Goal: Find specific page/section: Find specific page/section

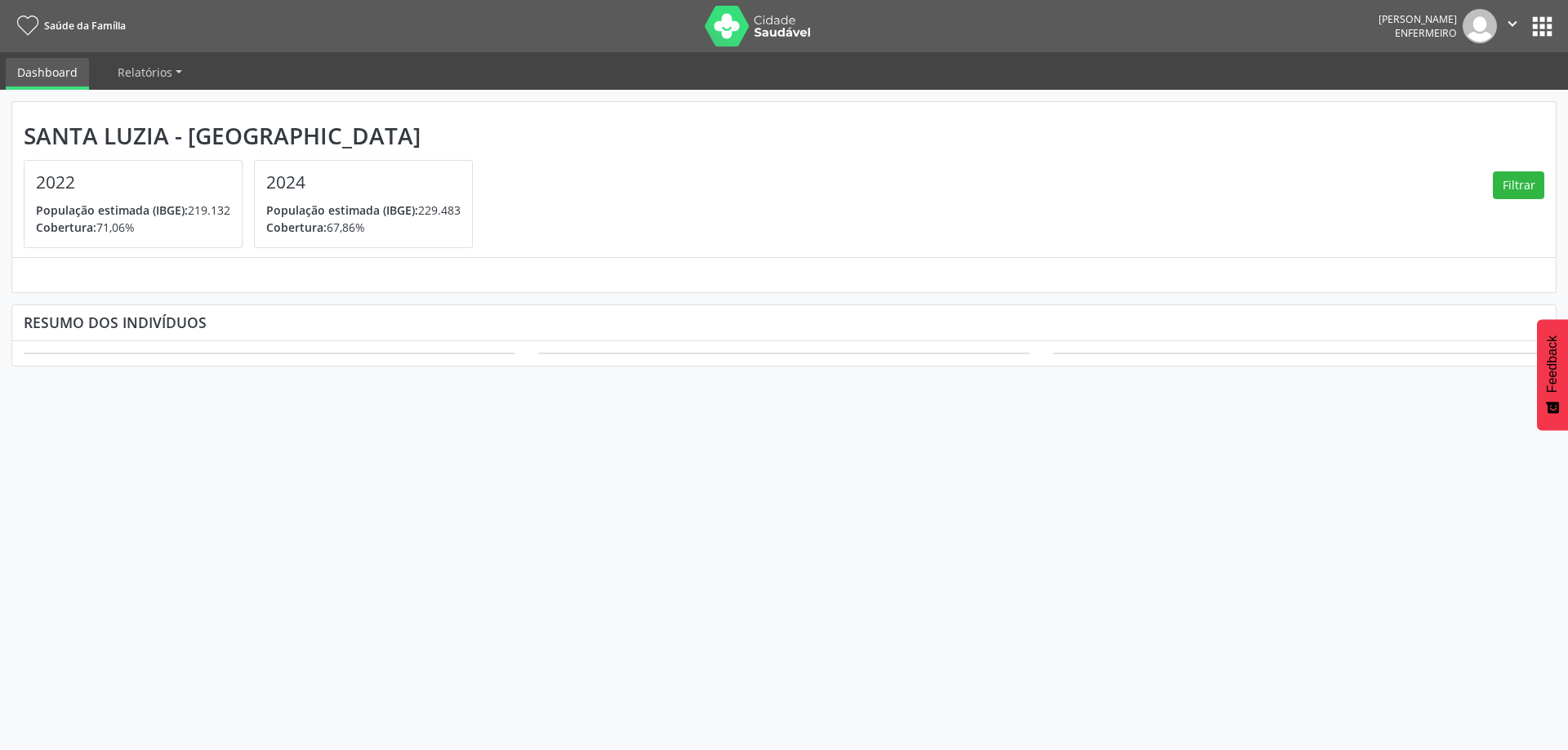
click at [1543, 20] on button "apps" at bounding box center [1542, 27] width 28 height 28
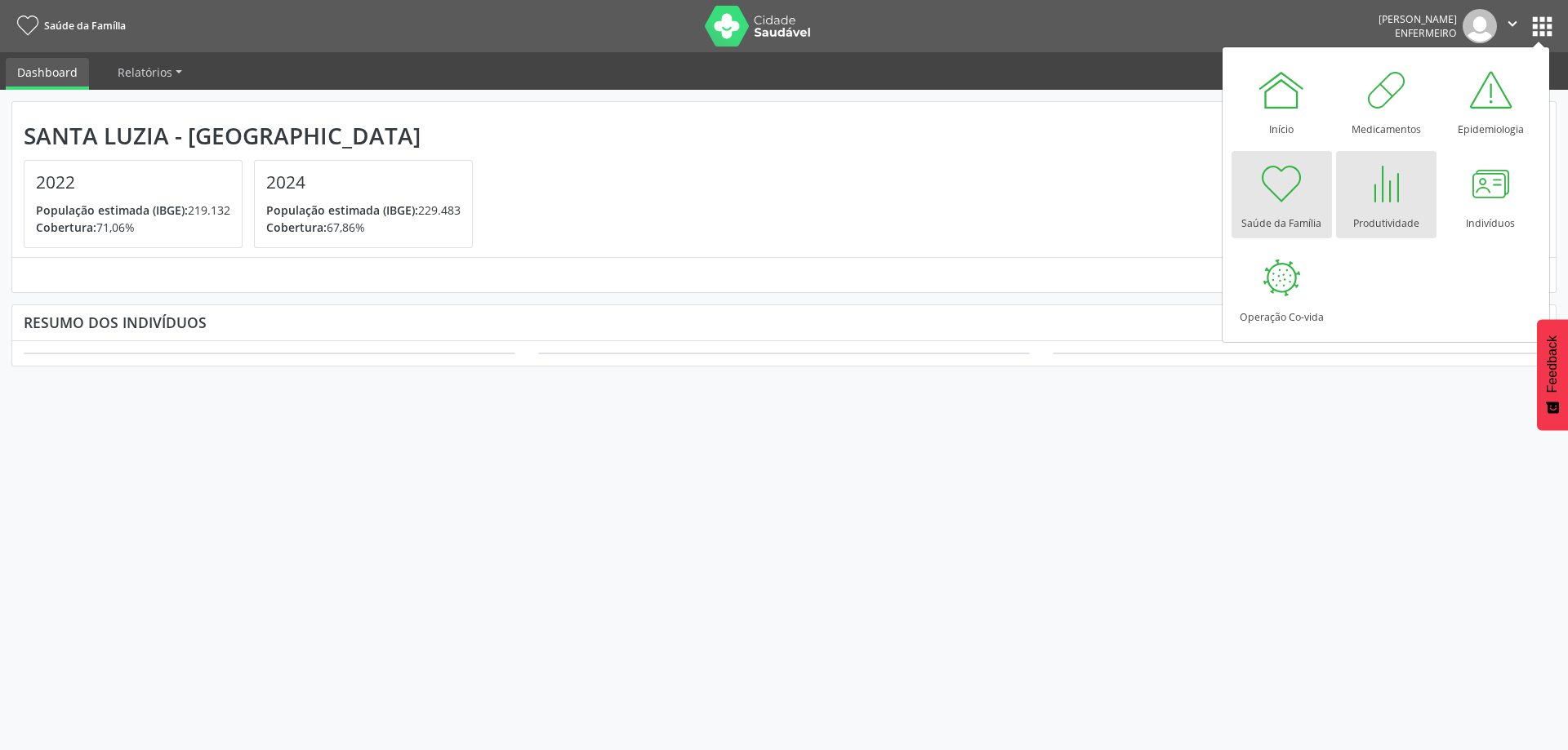
click at [1379, 192] on div at bounding box center [1385, 184] width 49 height 49
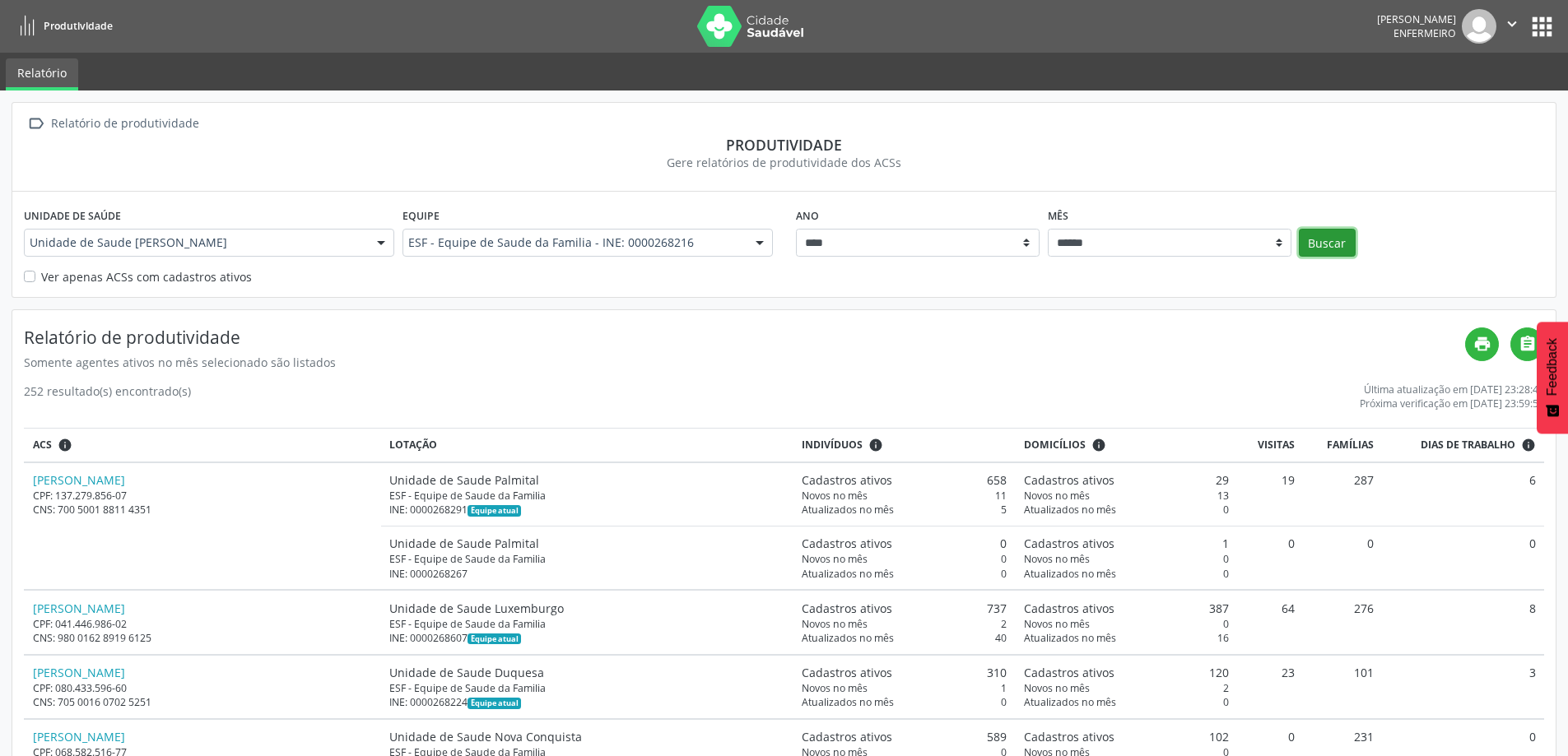
click at [1323, 235] on button "Buscar" at bounding box center [1328, 242] width 57 height 28
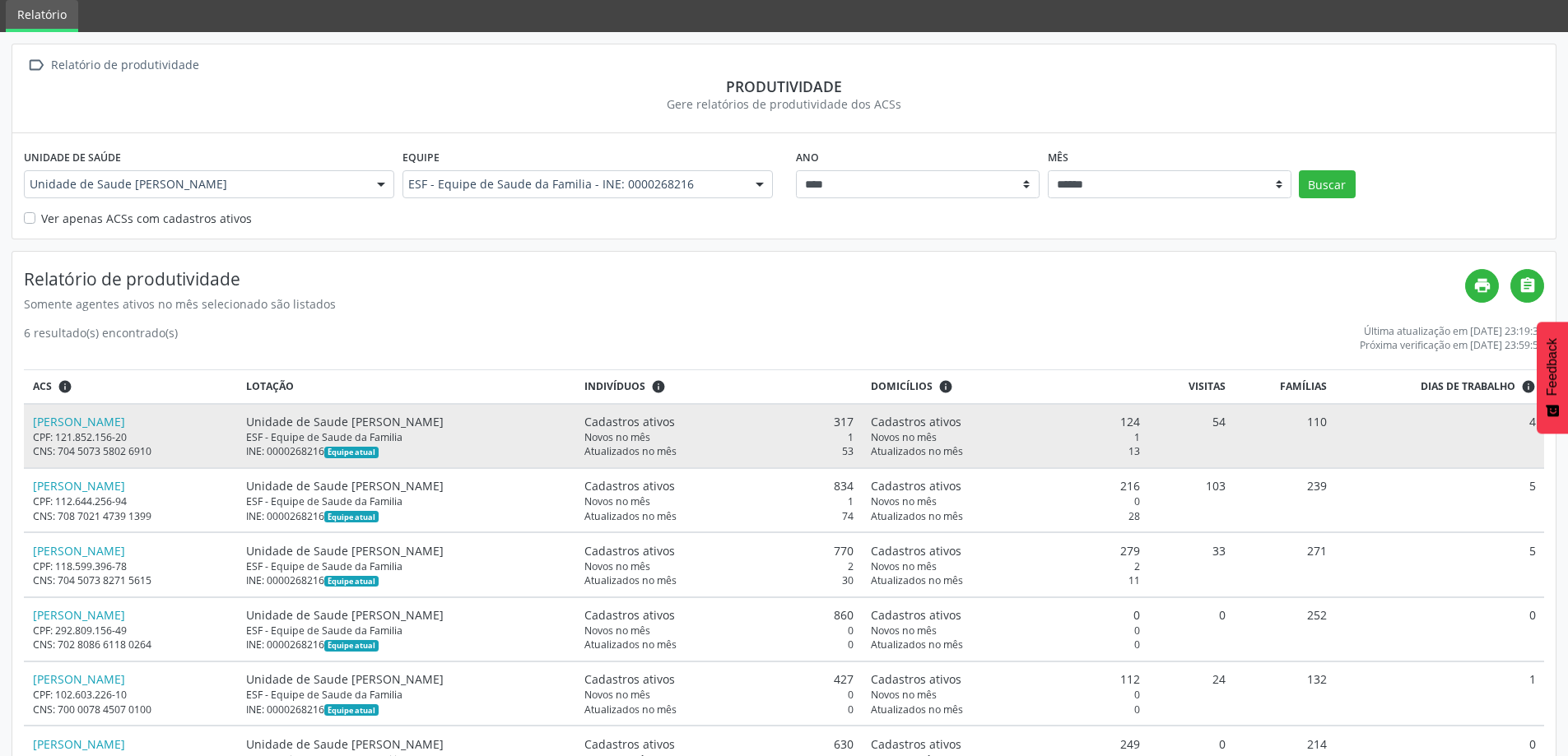
scroll to position [128, 0]
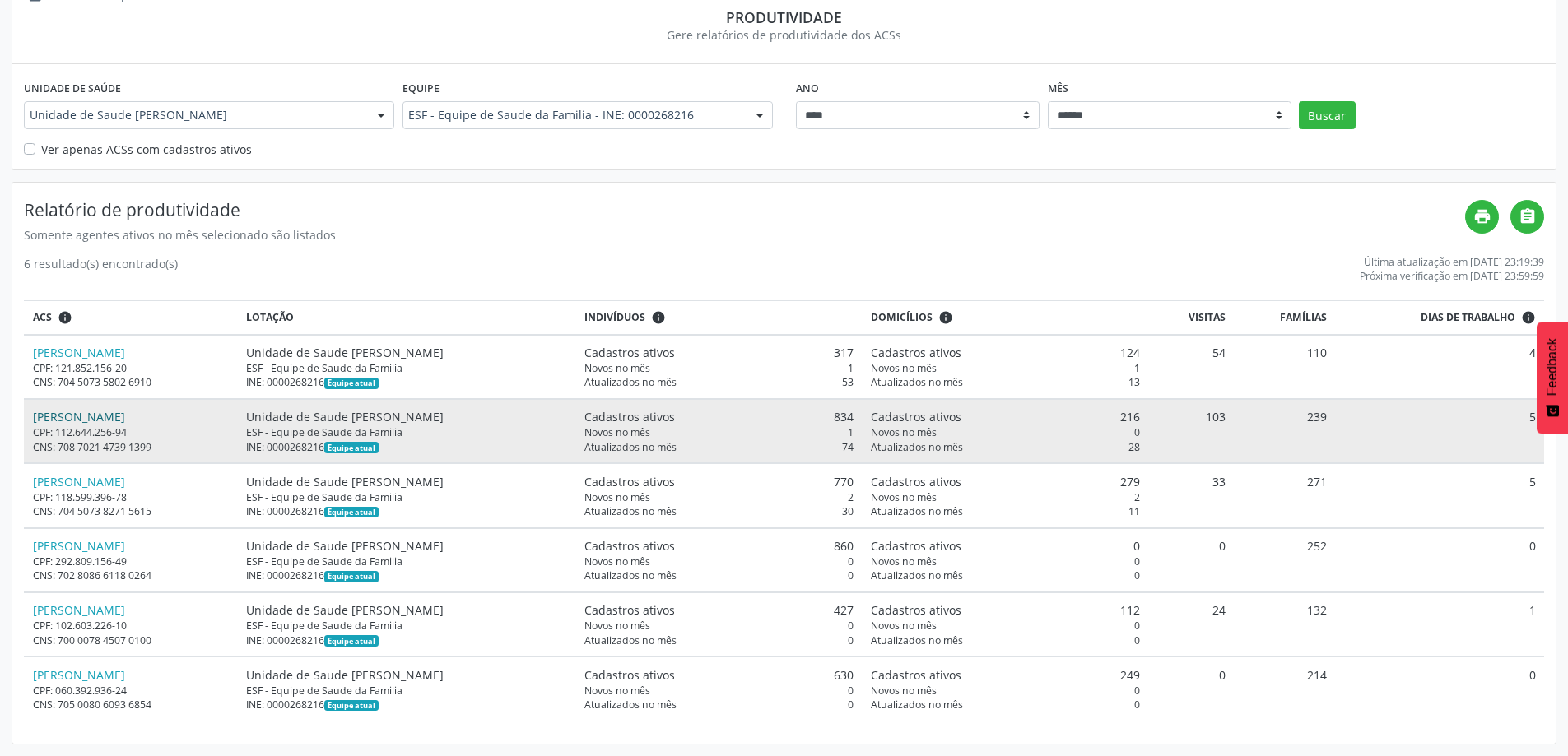
click at [109, 419] on link "Junio Gomes Pereira" at bounding box center [79, 416] width 92 height 15
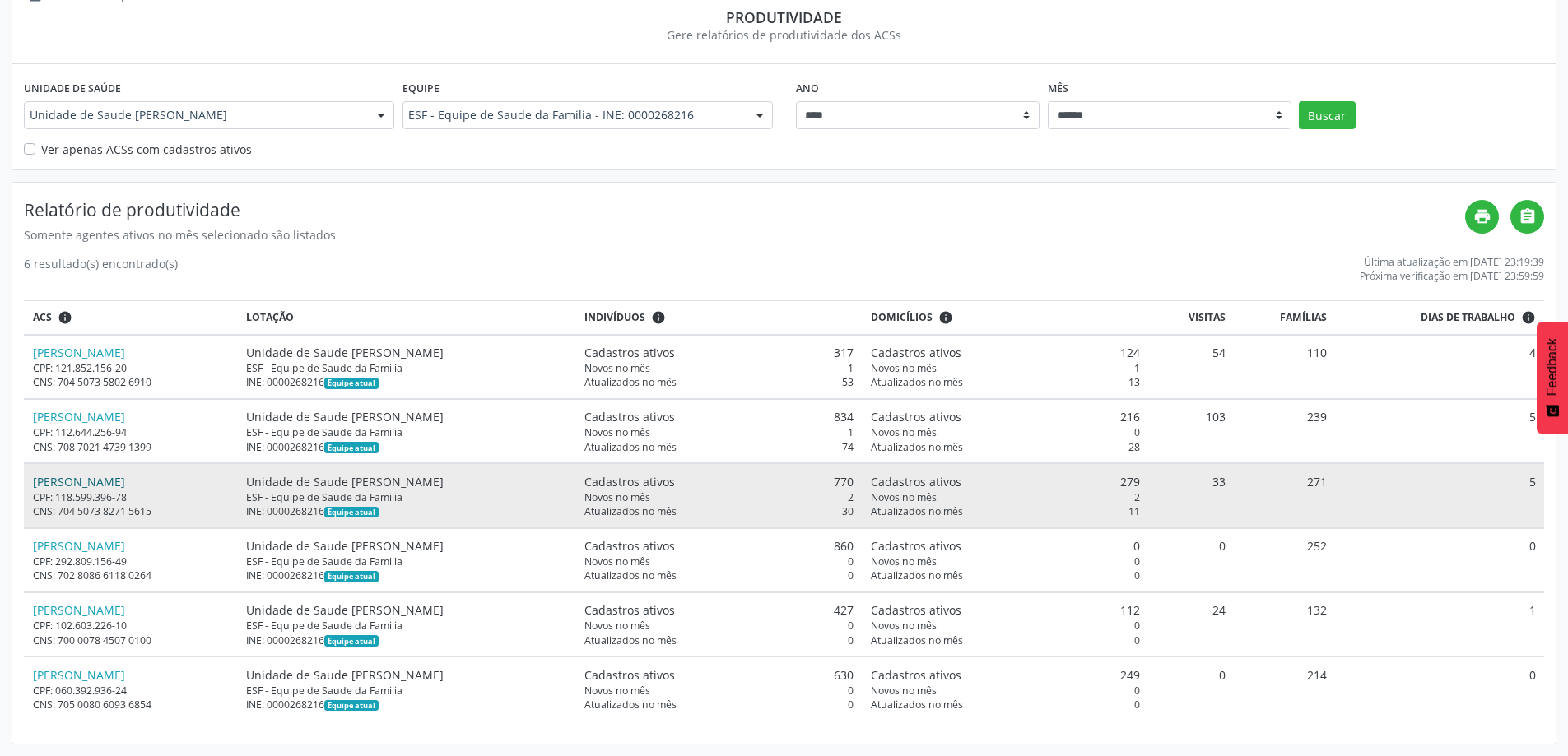
click at [87, 483] on link "Kamila Cares de Araujo" at bounding box center [79, 481] width 92 height 15
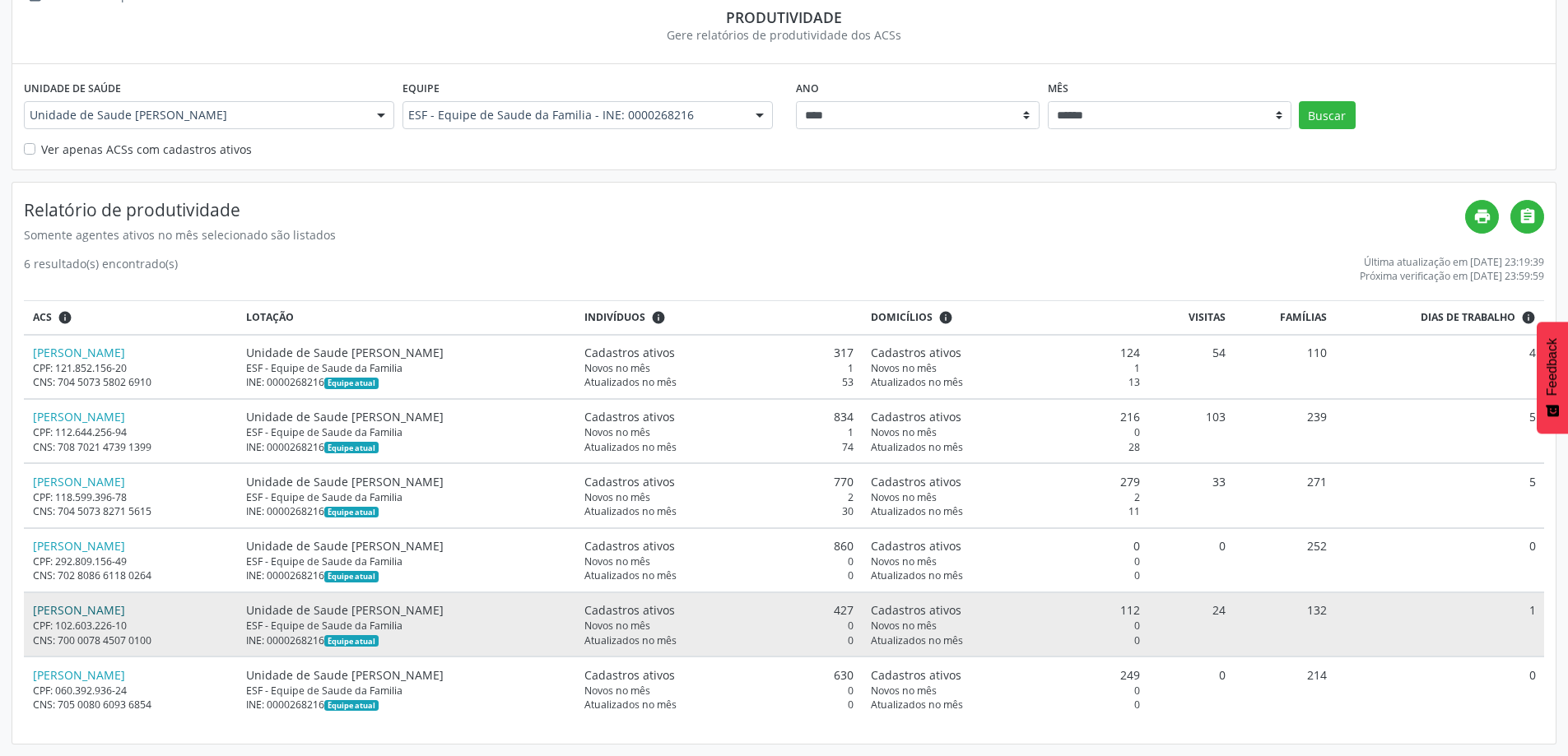
click at [76, 609] on link "Priscila Reis Alves de Sousa" at bounding box center [79, 609] width 92 height 15
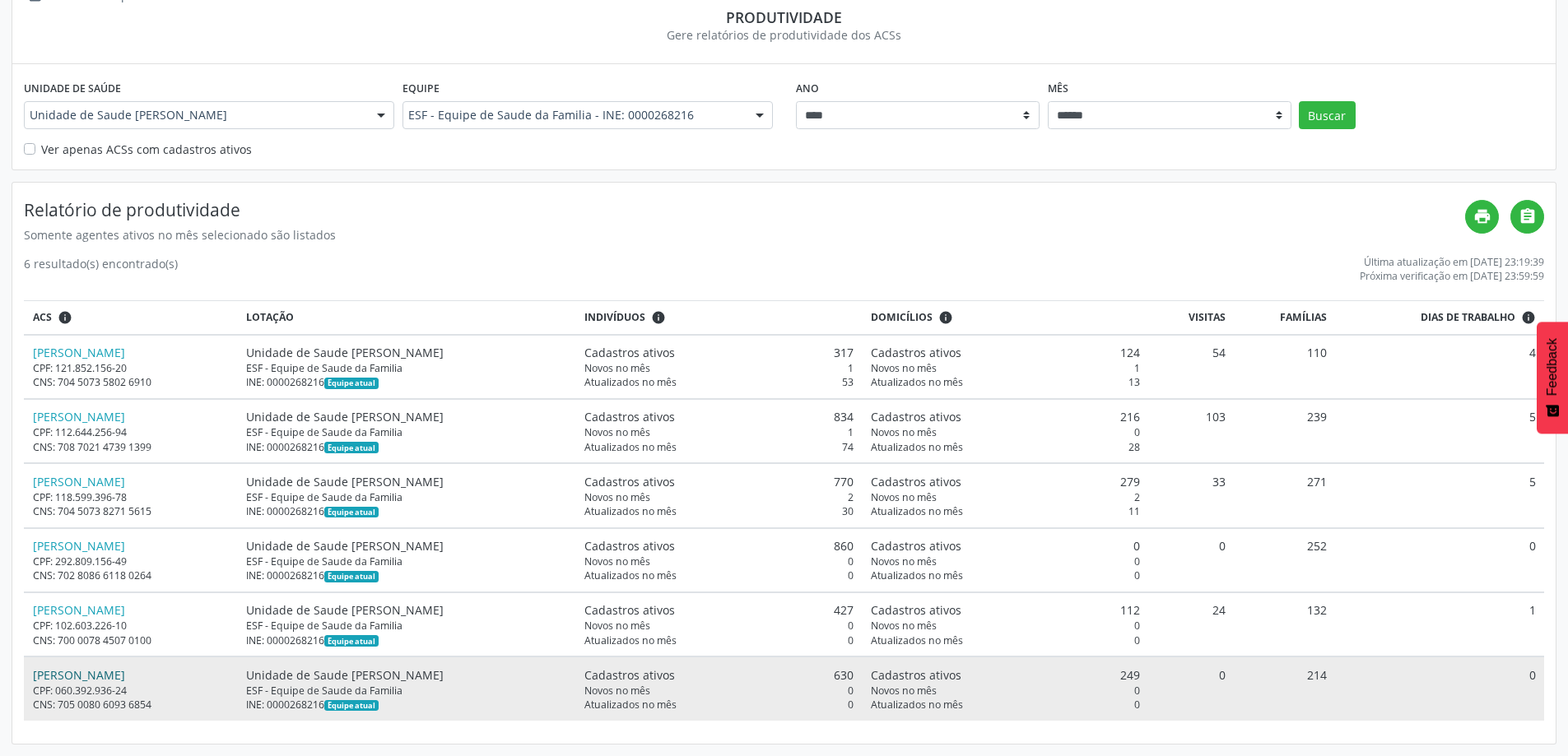
click at [62, 676] on link "Warley Esteves Viana" at bounding box center [79, 675] width 92 height 15
